Goal: Information Seeking & Learning: Learn about a topic

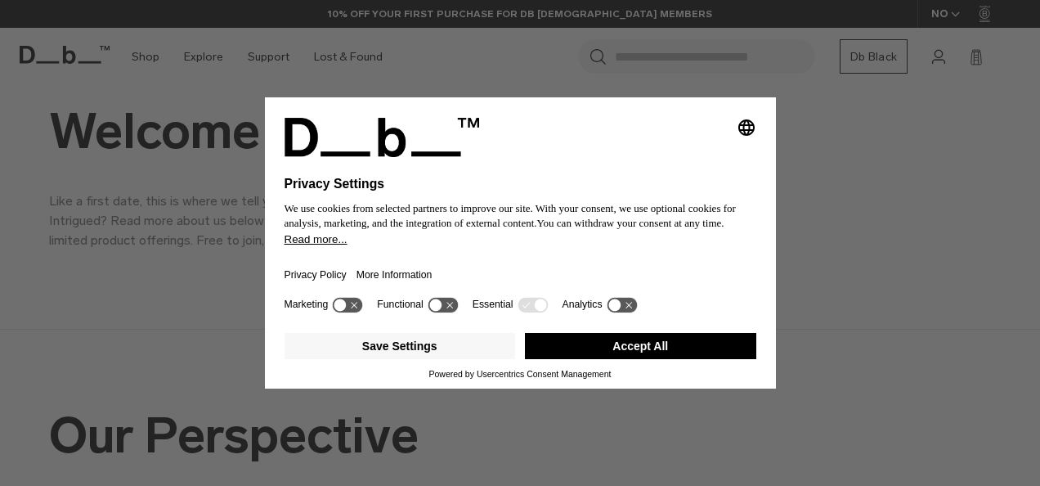
click at [649, 353] on button "Accept All" at bounding box center [640, 346] width 231 height 26
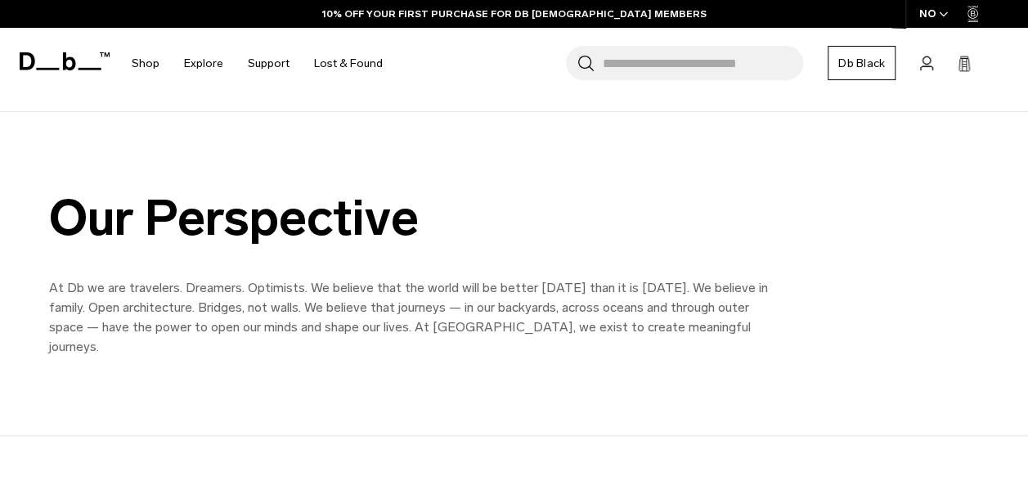
scroll to position [281, 0]
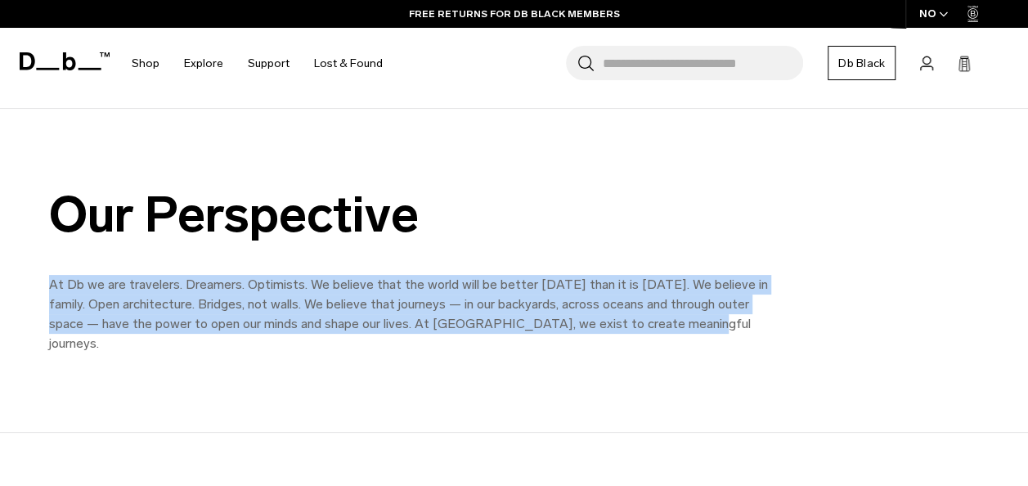
drag, startPoint x: 679, startPoint y: 326, endPoint x: 47, endPoint y: 285, distance: 632.8
click at [47, 285] on div "Our Perspective At [GEOGRAPHIC_DATA] we are travelers. Dreamers. Optimists. We …" at bounding box center [514, 270] width 1028 height 166
copy p "At Db we are travelers. Dreamers. Optimists. We believe that the world will be …"
click at [771, 322] on p "At Db we are travelers. Dreamers. Optimists. We believe that the world will be …" at bounding box center [417, 314] width 736 height 79
click at [754, 360] on div "Our Perspective At [GEOGRAPHIC_DATA] we are travelers. Dreamers. Optimists. We …" at bounding box center [514, 271] width 1028 height 324
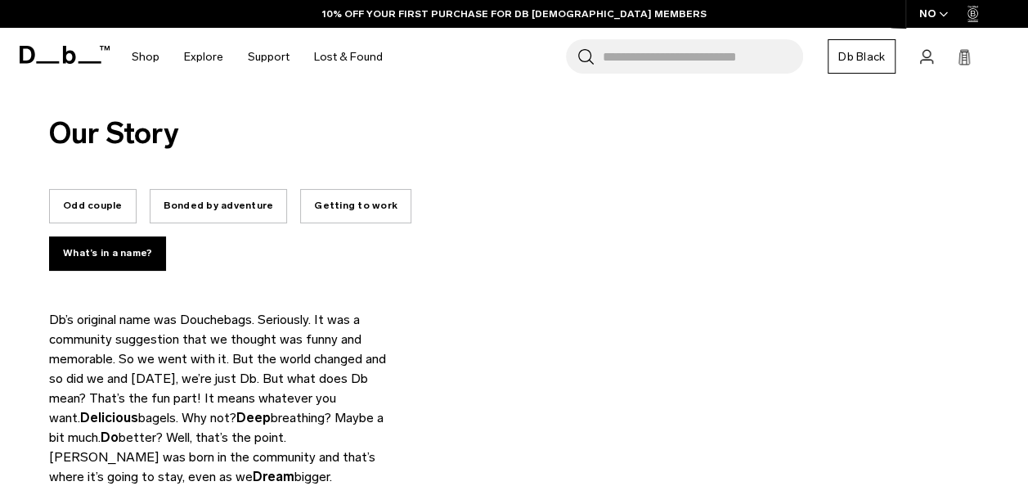
scroll to position [0, 0]
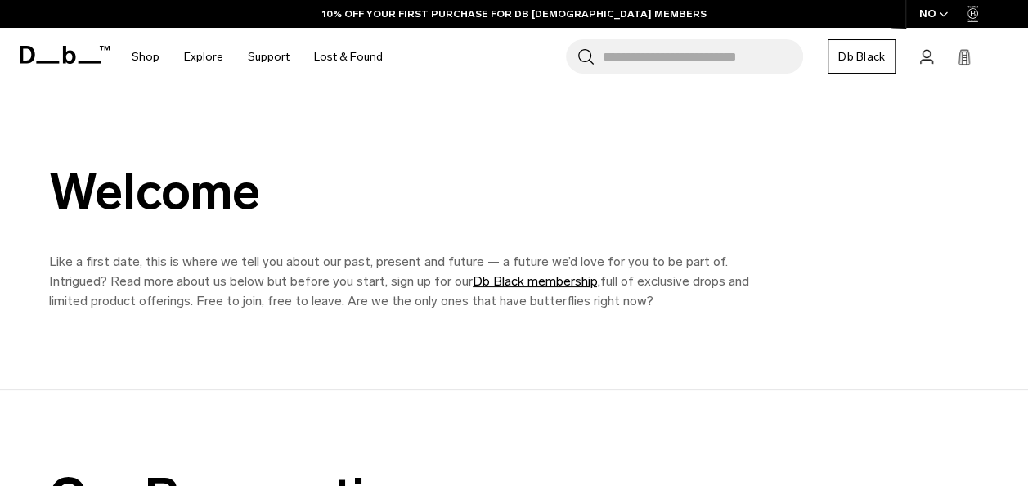
click at [482, 174] on div "Welcome" at bounding box center [417, 191] width 736 height 55
